Goal: Navigation & Orientation: Find specific page/section

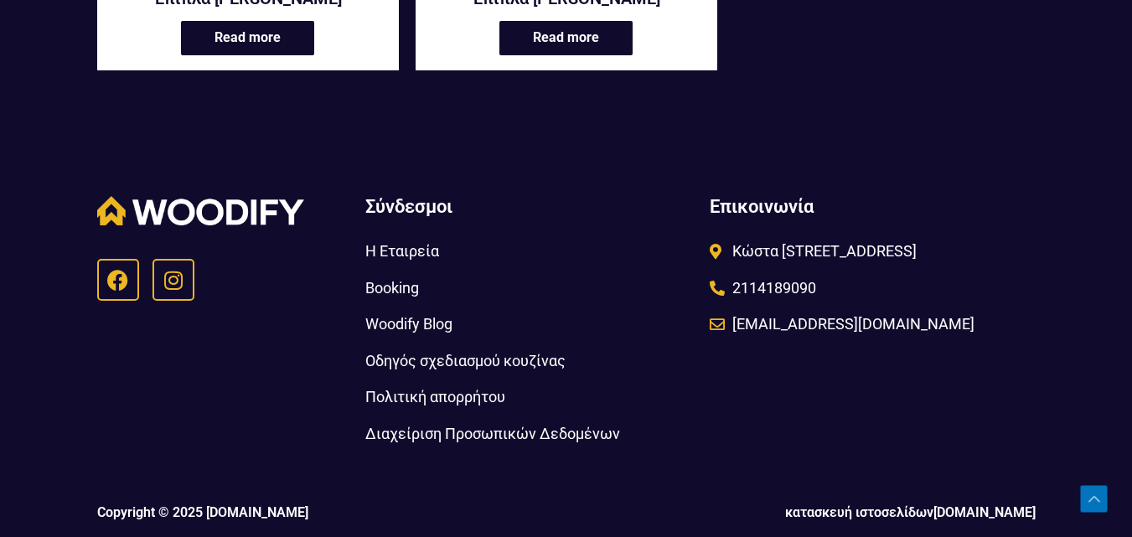
scroll to position [1341, 0]
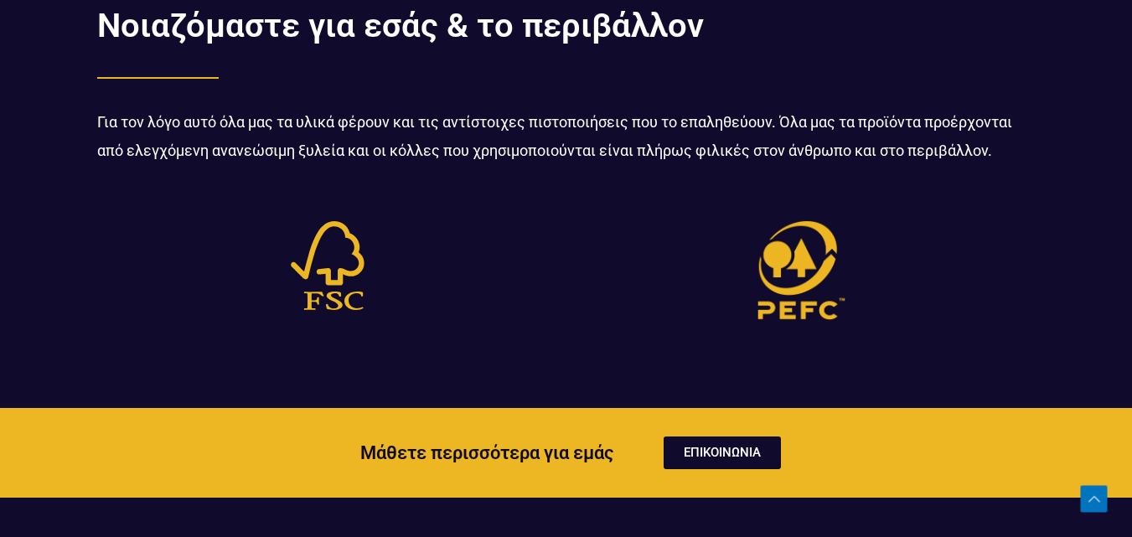
scroll to position [5365, 0]
